Goal: Communication & Community: Connect with others

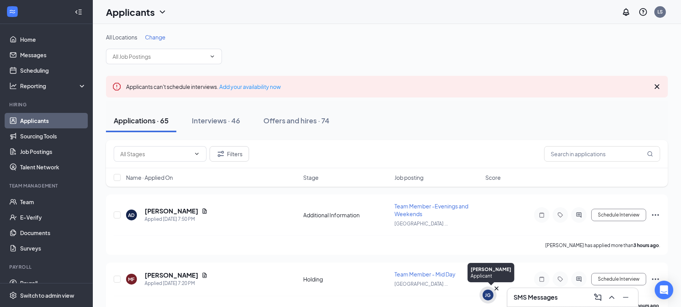
click at [492, 298] on div "JG" at bounding box center [488, 295] width 11 height 11
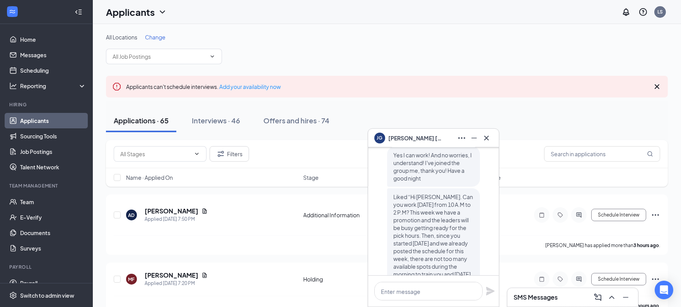
scroll to position [-91, 0]
click at [569, 298] on div "SMS Messages" at bounding box center [573, 297] width 118 height 12
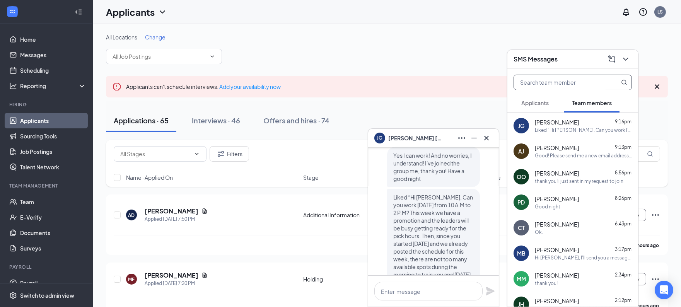
click at [574, 84] on input "text" at bounding box center [560, 82] width 92 height 15
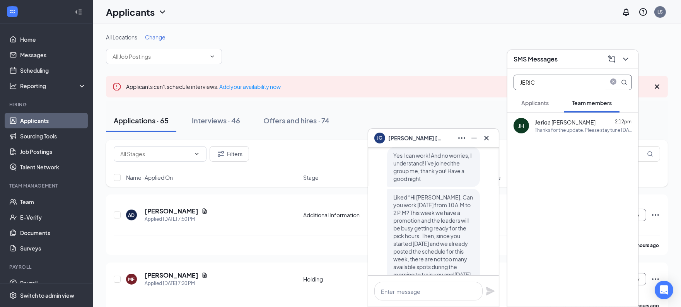
type input "JERIC"
click at [564, 124] on div "[PERSON_NAME]" at bounding box center [565, 122] width 61 height 8
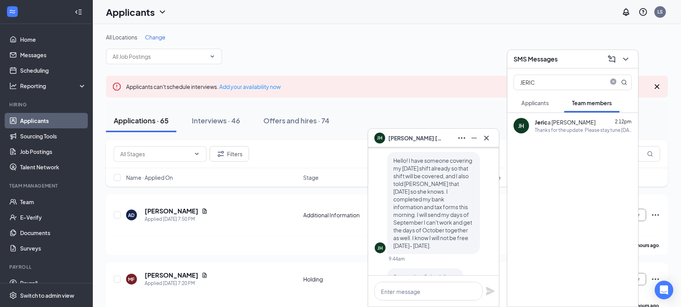
scroll to position [-444, 0]
